Goal: Complete application form

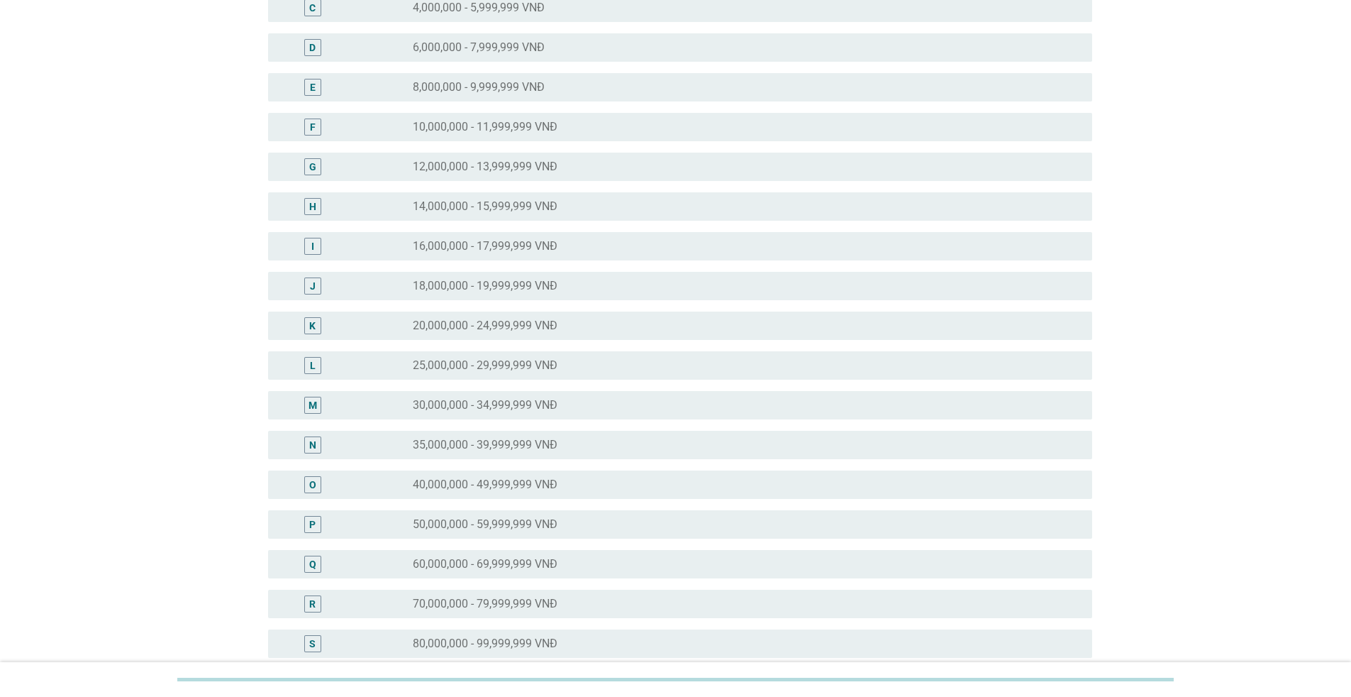
scroll to position [213, 0]
click at [499, 487] on label "40,000,000 - 49,999,999 VNĐ" at bounding box center [485, 483] width 145 height 14
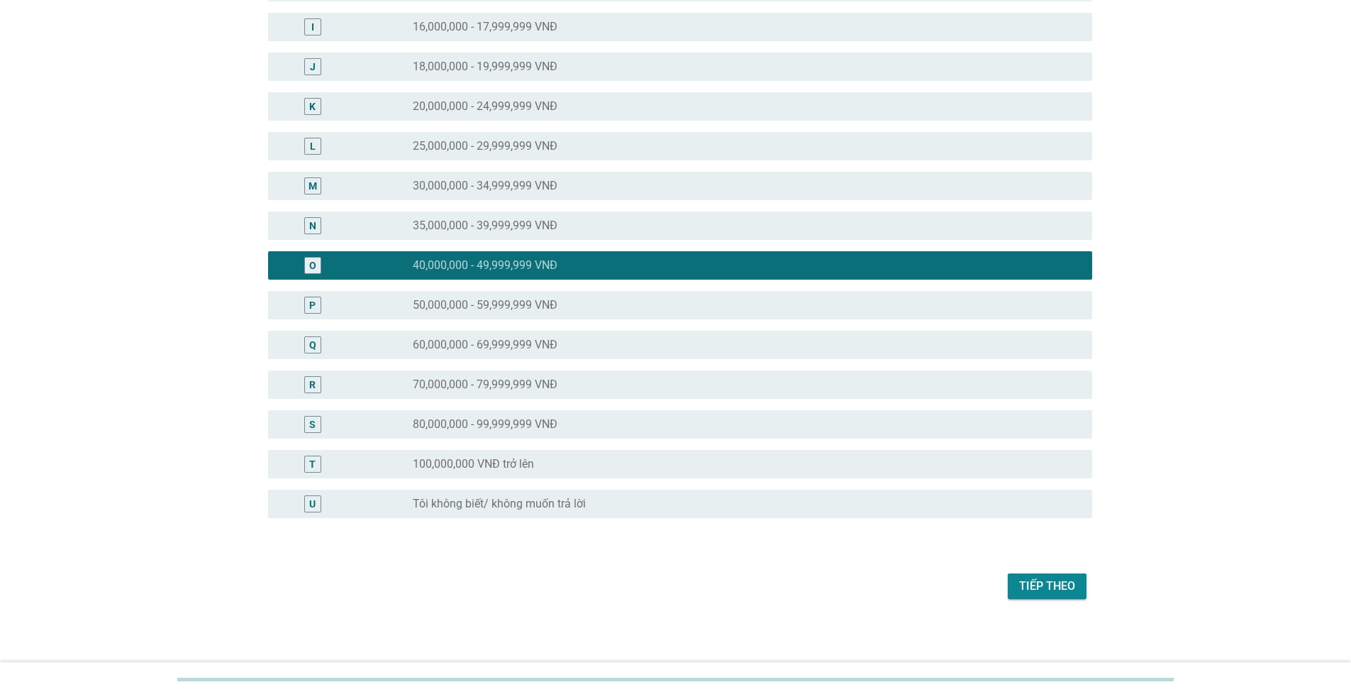
scroll to position [434, 0]
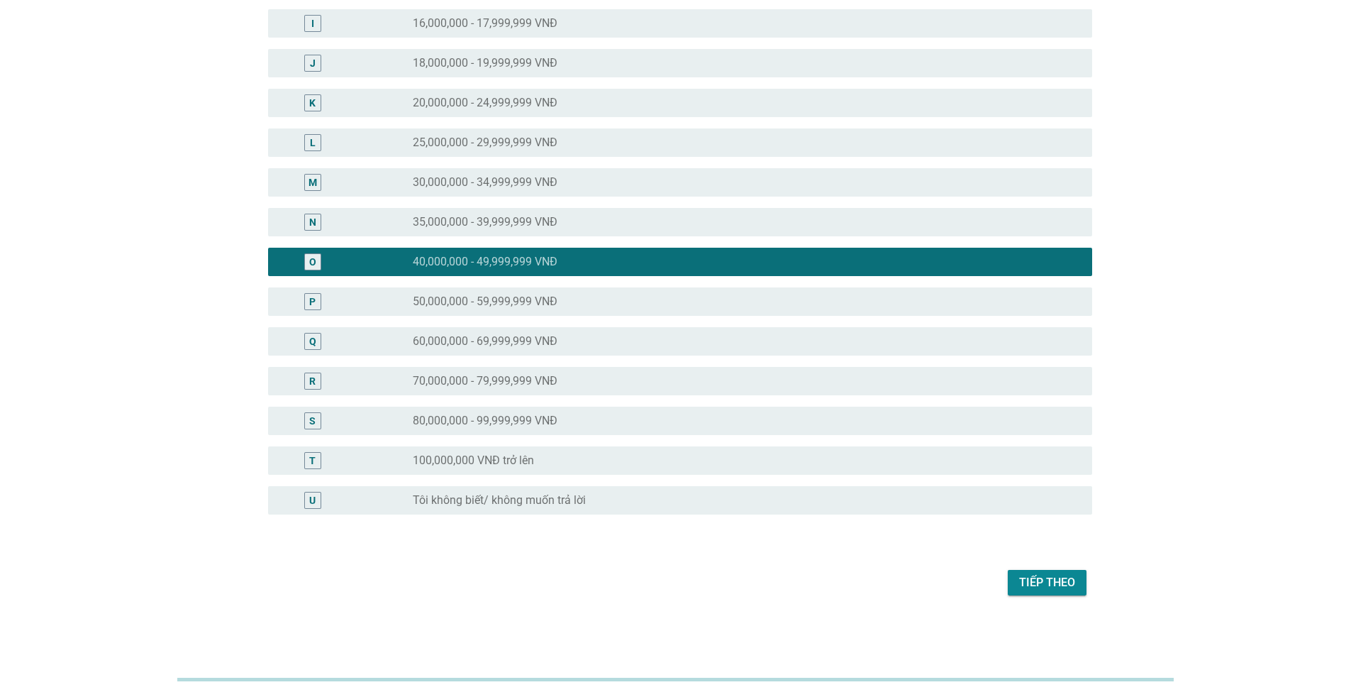
click at [1031, 582] on div "Tiếp theo" at bounding box center [1047, 582] width 56 height 17
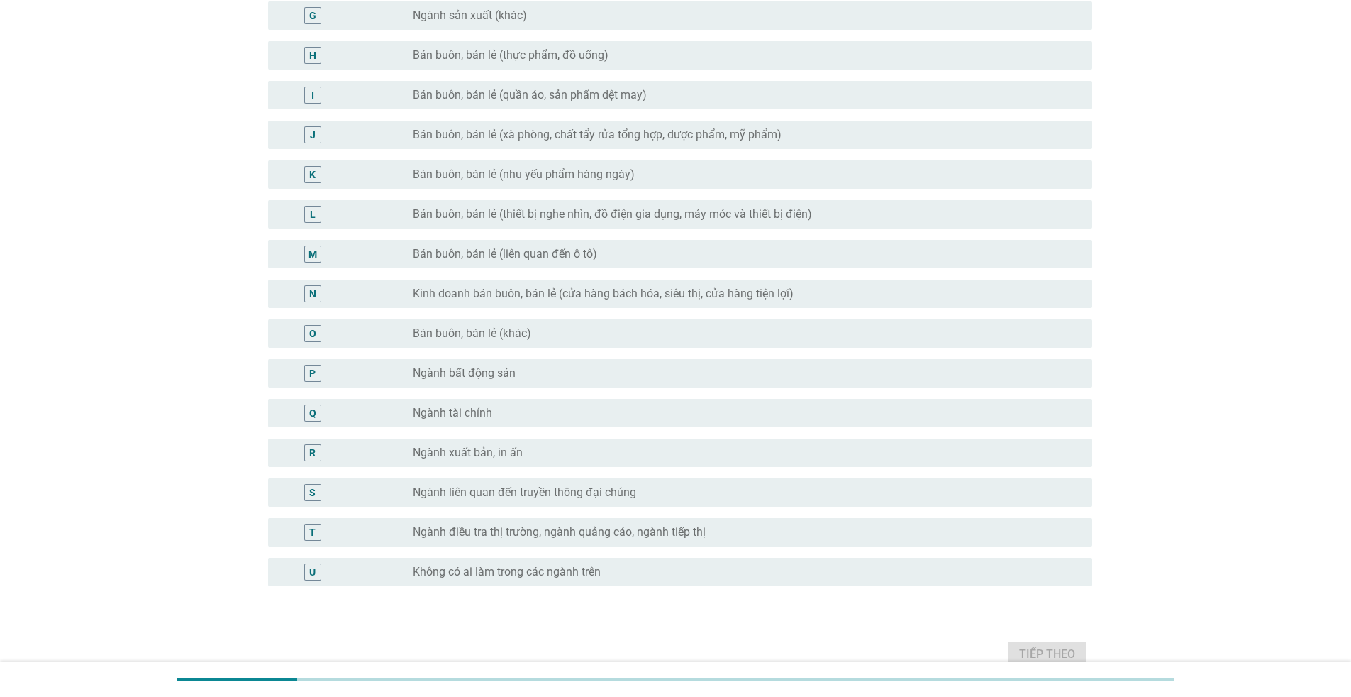
scroll to position [426, 0]
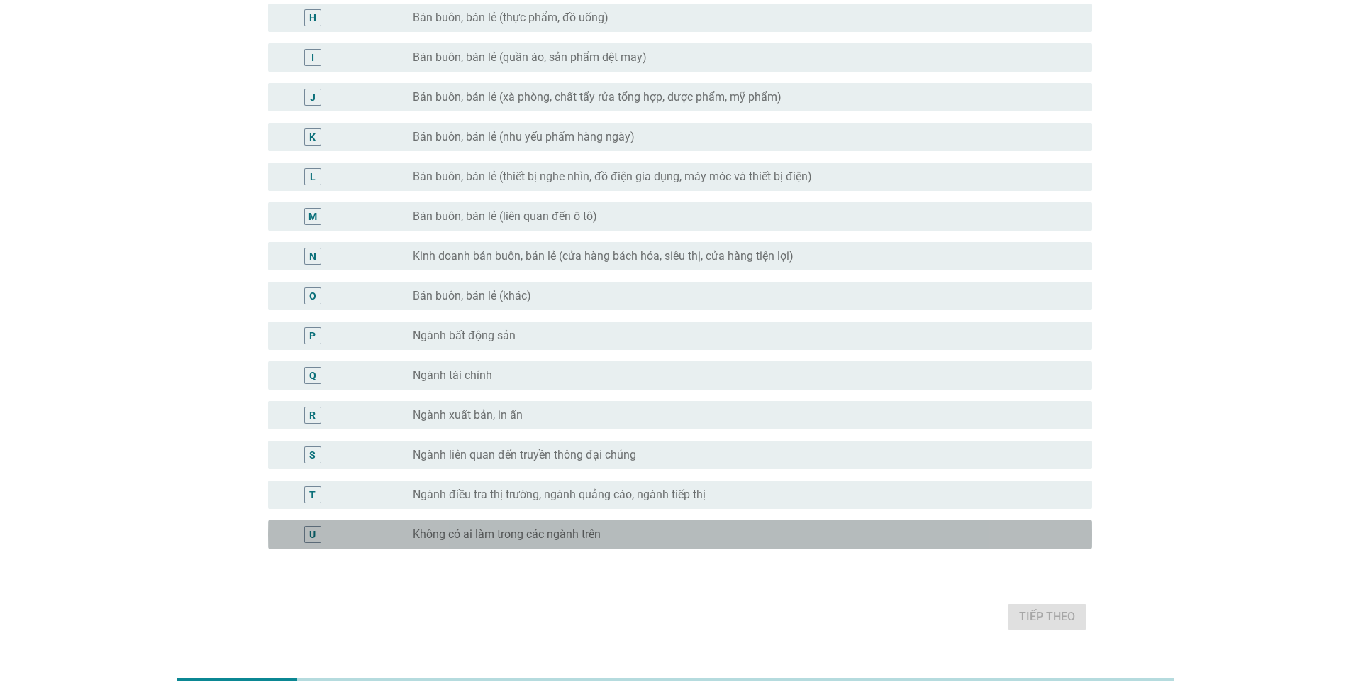
click at [452, 535] on label "Không có ai làm trong các ngành trên" at bounding box center [507, 534] width 188 height 14
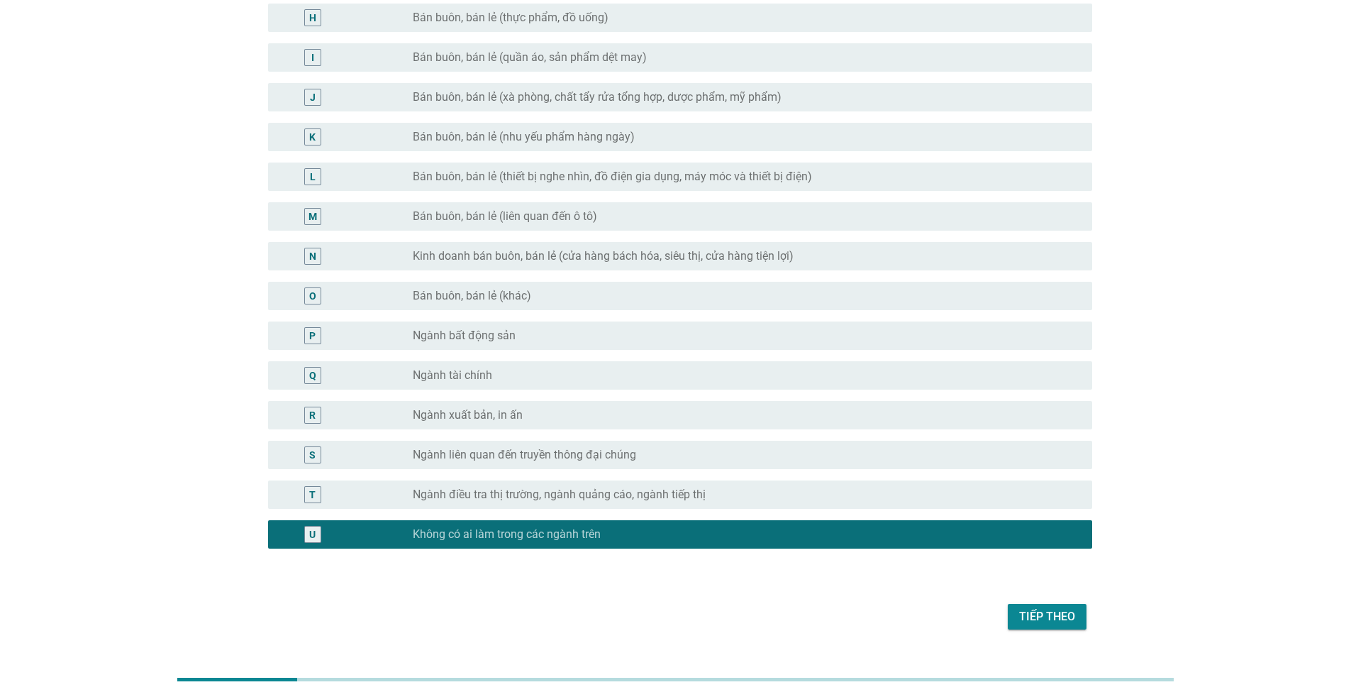
click at [1068, 617] on div "Tiếp theo" at bounding box center [1047, 616] width 56 height 17
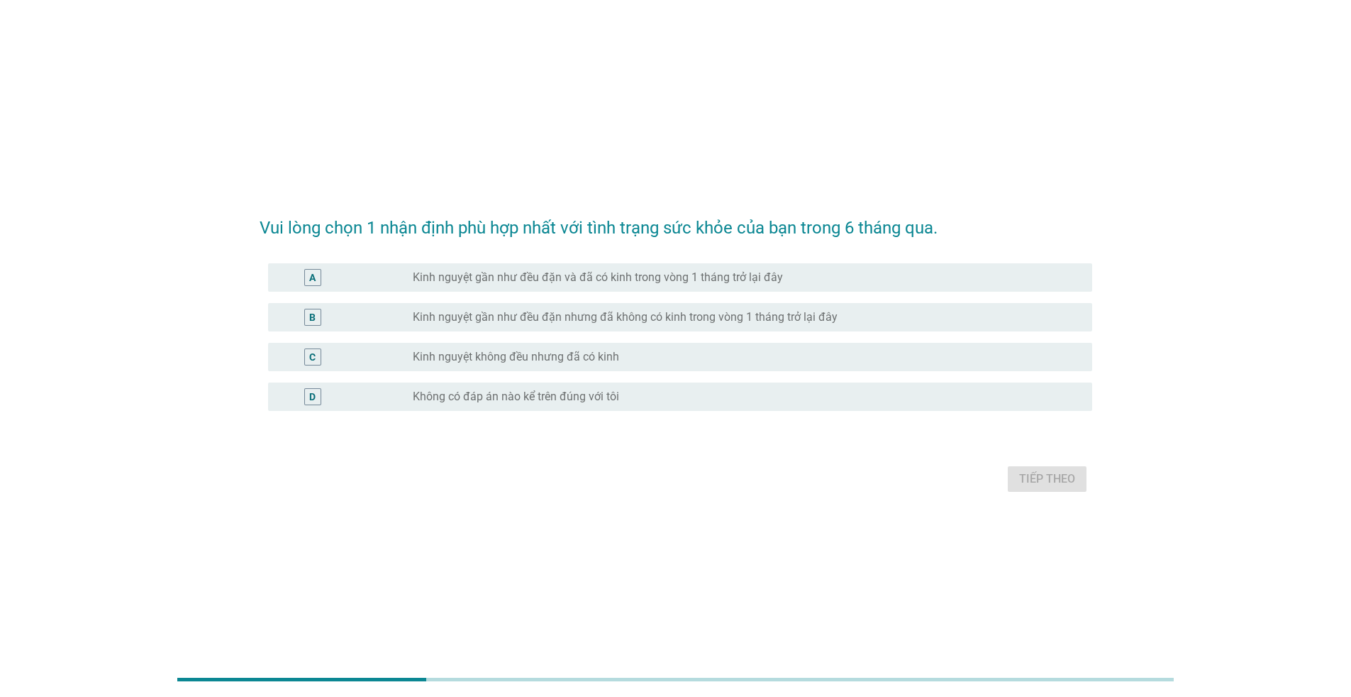
click at [614, 278] on label "Kinh nguyệt gần như đều đặn và đã có kinh trong vòng 1 tháng trở lại đây" at bounding box center [598, 277] width 370 height 14
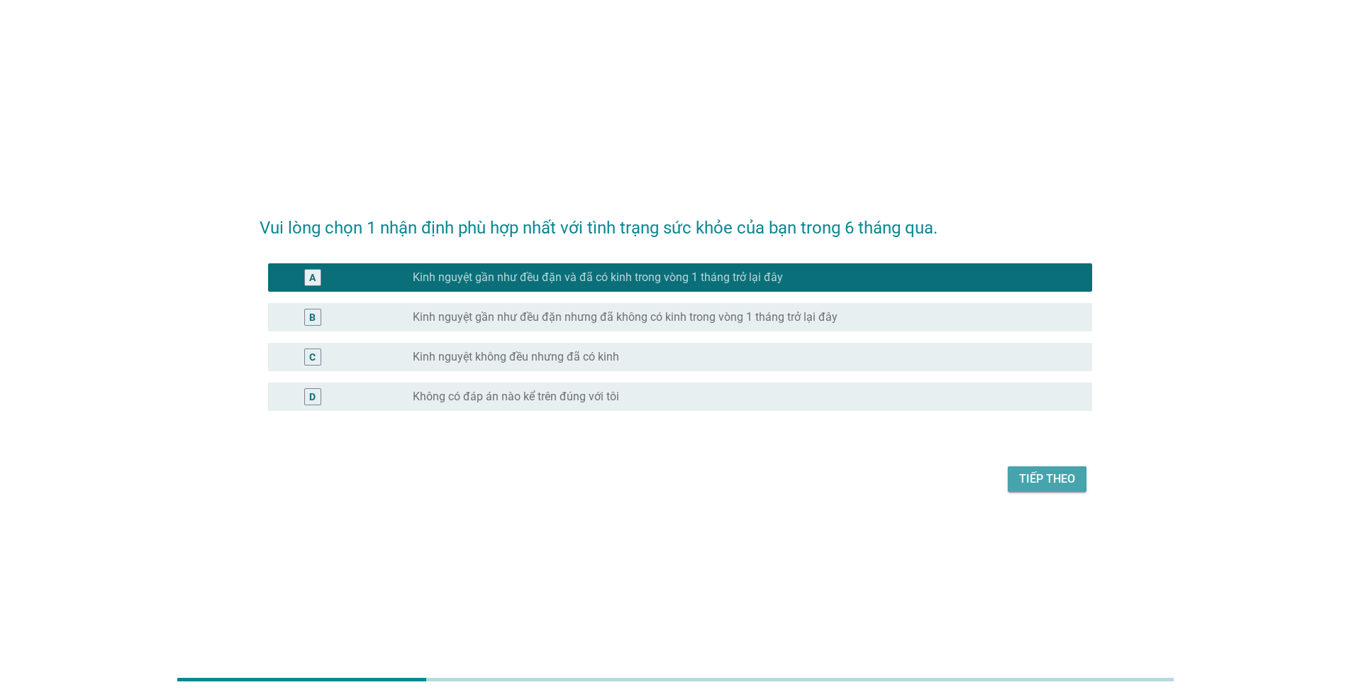
click at [1055, 472] on div "Tiếp theo" at bounding box center [1047, 478] width 56 height 17
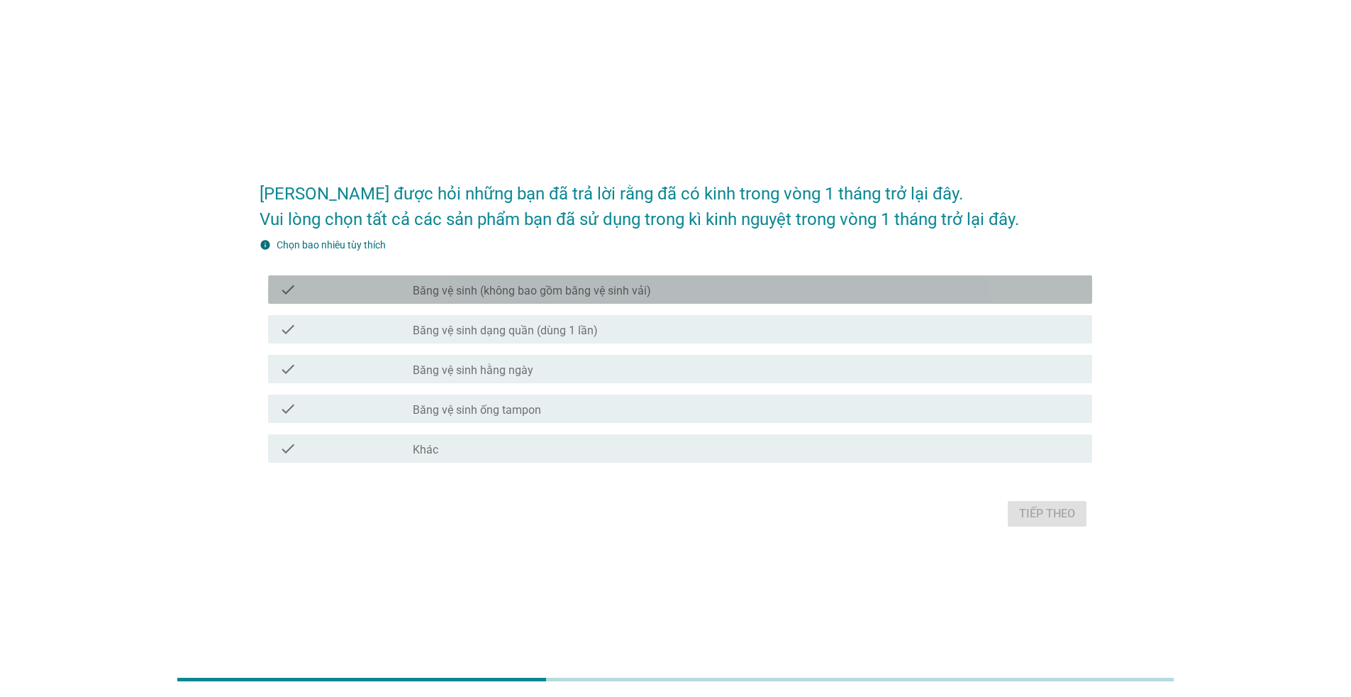
click at [438, 287] on label "Băng vệ sinh (không bao gồm băng vệ sinh vải)" at bounding box center [532, 291] width 238 height 14
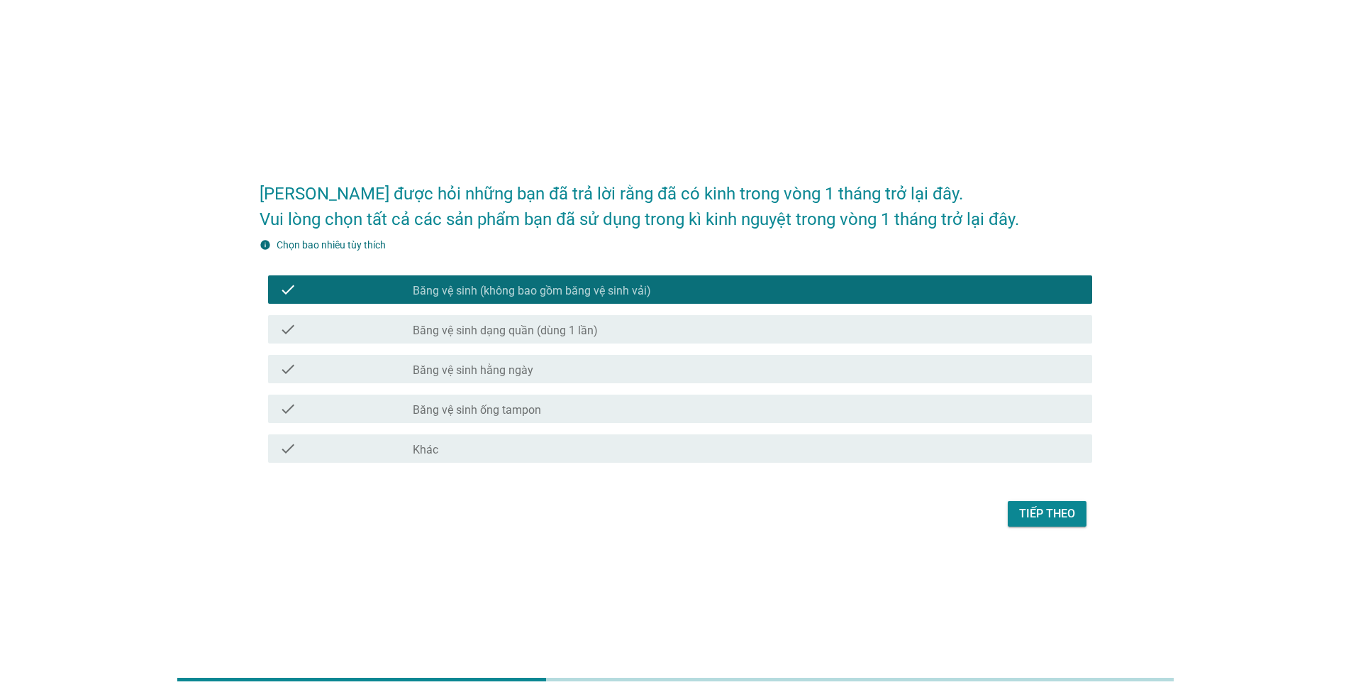
click at [414, 362] on div "check_box_outline_blank Băng vệ sinh hằng ngày" at bounding box center [747, 368] width 668 height 17
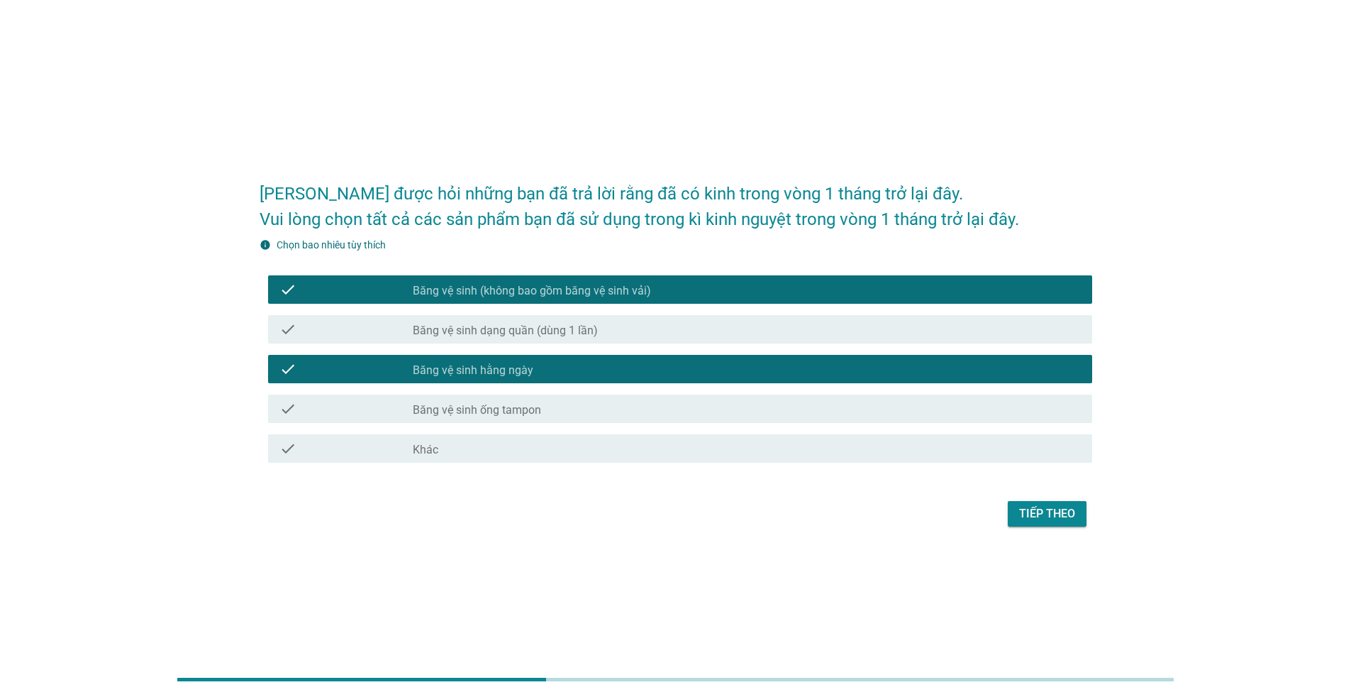
click at [1029, 509] on div "Tiếp theo" at bounding box center [1047, 513] width 56 height 17
